Goal: Information Seeking & Learning: Learn about a topic

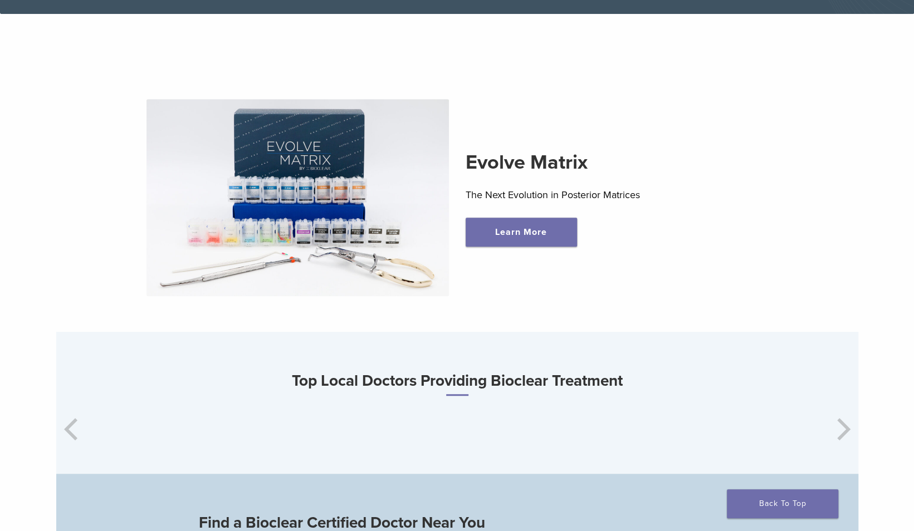
scroll to position [334, 0]
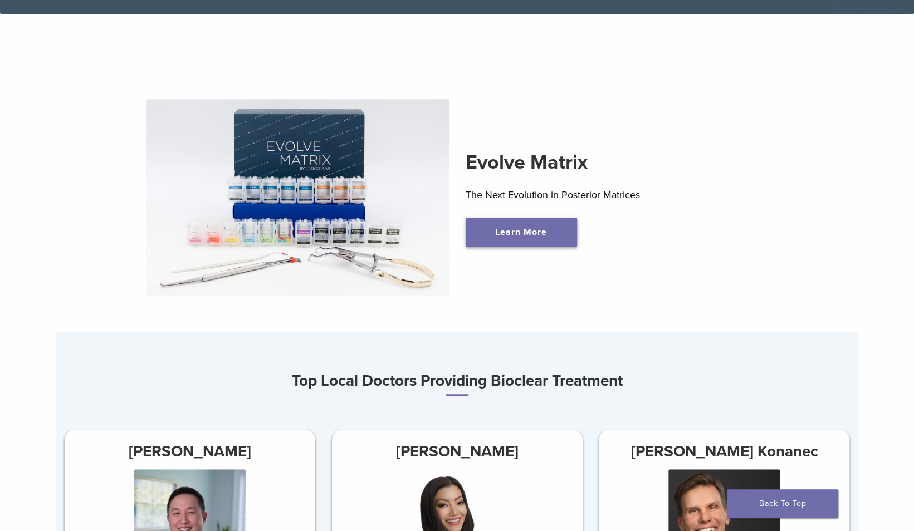
click at [512, 231] on link "Learn More" at bounding box center [521, 232] width 111 height 29
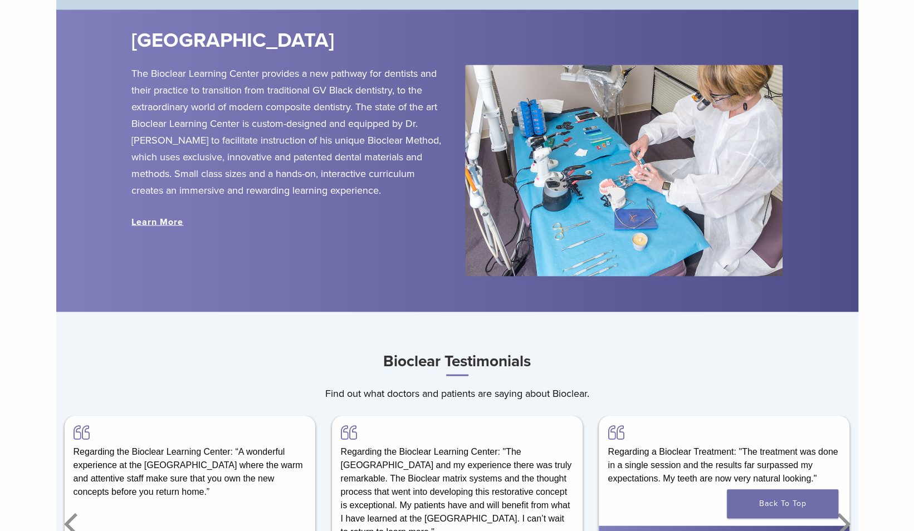
scroll to position [1197, 0]
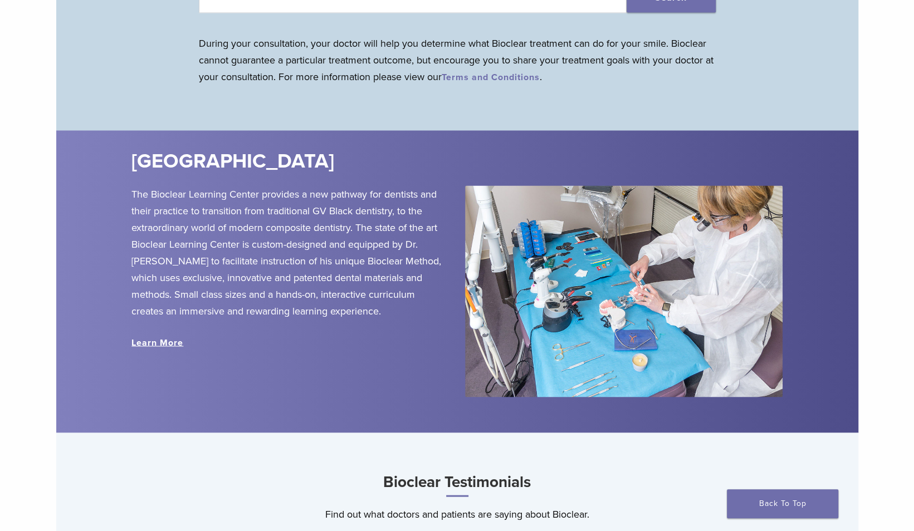
click at [163, 343] on link "Learn More" at bounding box center [157, 342] width 52 height 11
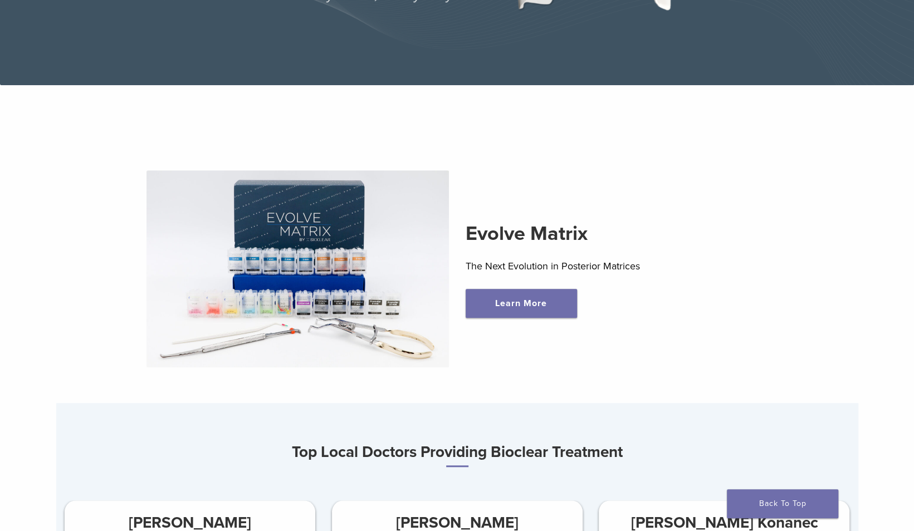
scroll to position [0, 0]
